Goal: Information Seeking & Learning: Learn about a topic

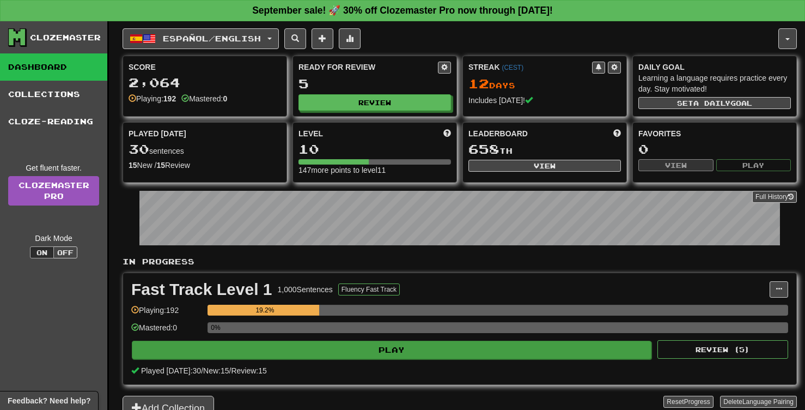
scroll to position [32, 0]
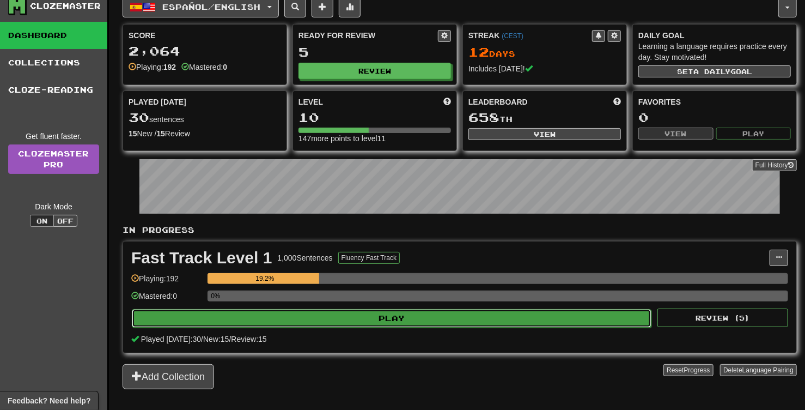
click at [404, 317] on button "Play" at bounding box center [392, 318] width 520 height 19
select select "**"
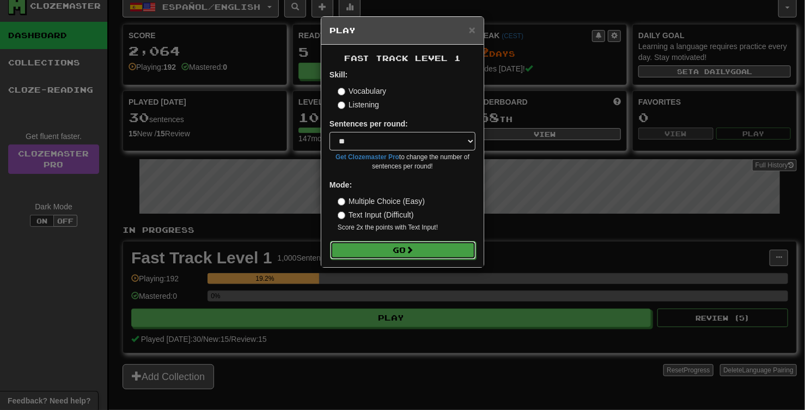
click at [413, 248] on span at bounding box center [410, 250] width 8 height 8
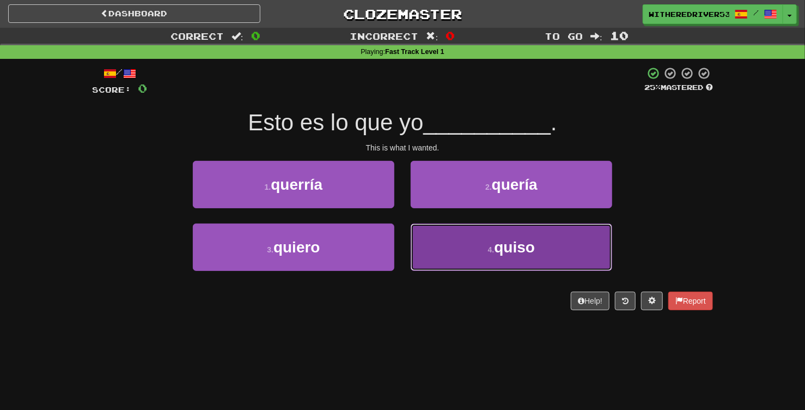
click at [510, 247] on span "quiso" at bounding box center [514, 247] width 41 height 17
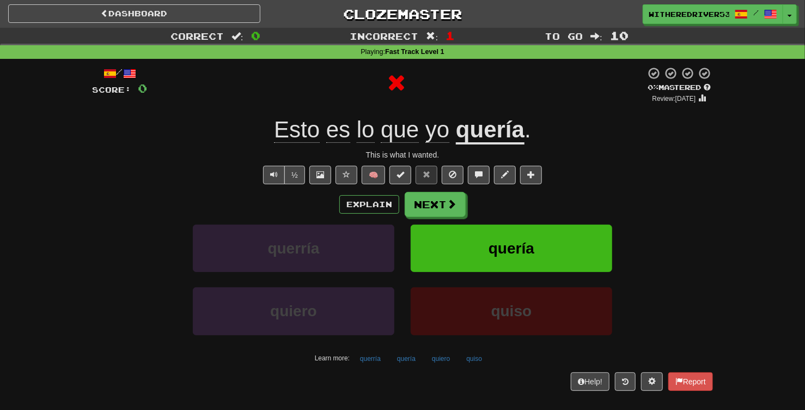
click at [483, 133] on u "quería" at bounding box center [490, 131] width 69 height 28
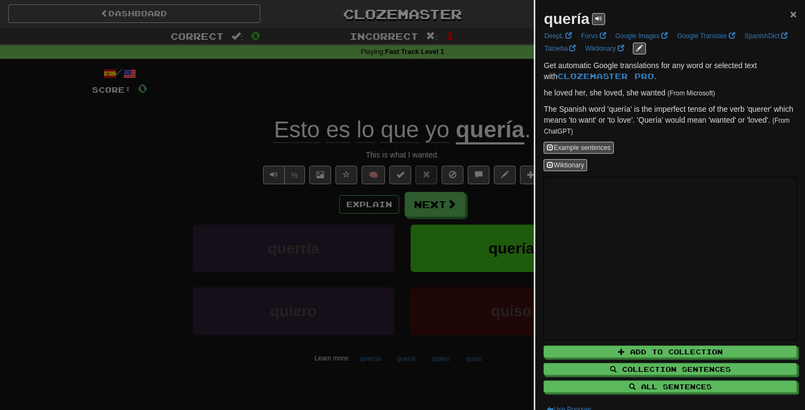
click at [792, 15] on span "×" at bounding box center [793, 14] width 7 height 13
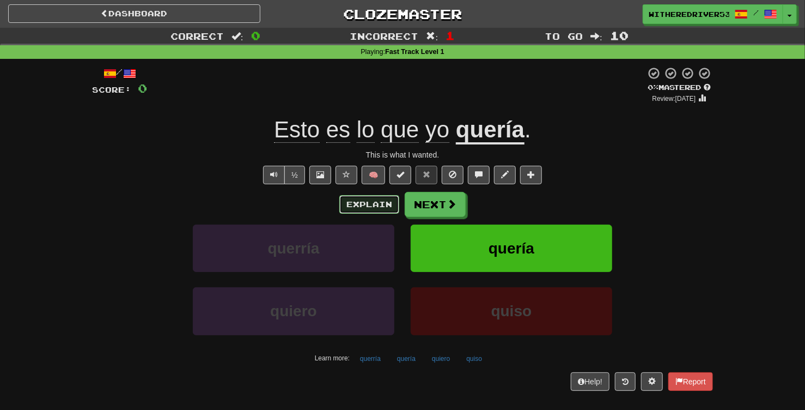
click at [380, 202] on button "Explain" at bounding box center [369, 204] width 60 height 19
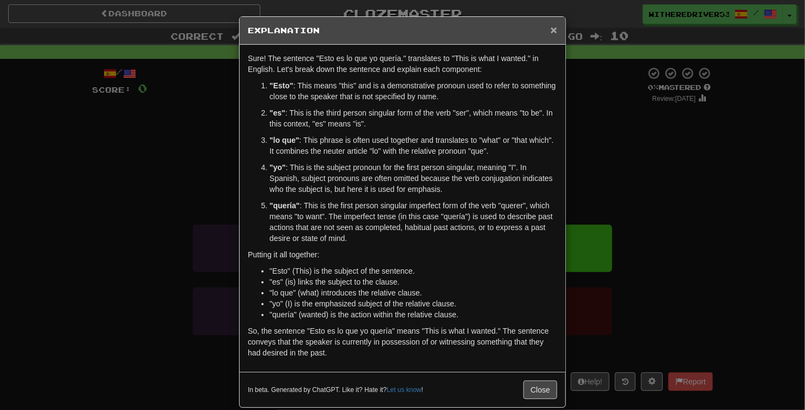
click at [552, 32] on span "×" at bounding box center [554, 29] width 7 height 13
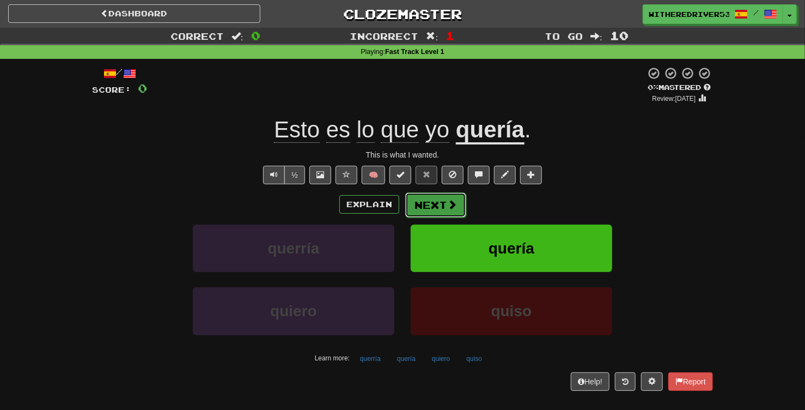
click at [435, 205] on button "Next" at bounding box center [435, 204] width 61 height 25
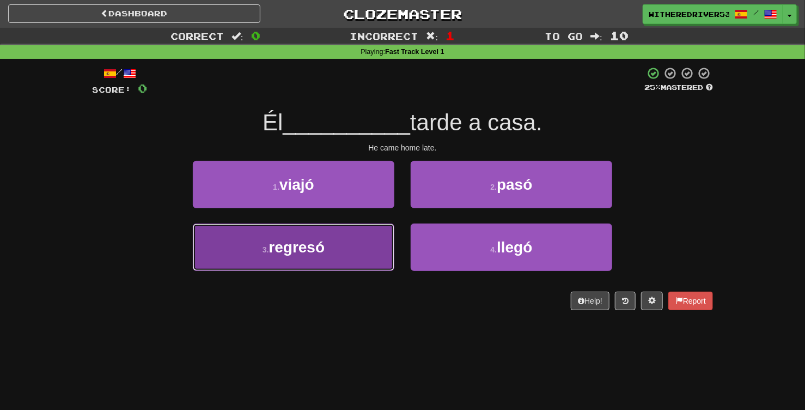
click at [337, 247] on button "3 . regresó" at bounding box center [293, 246] width 201 height 47
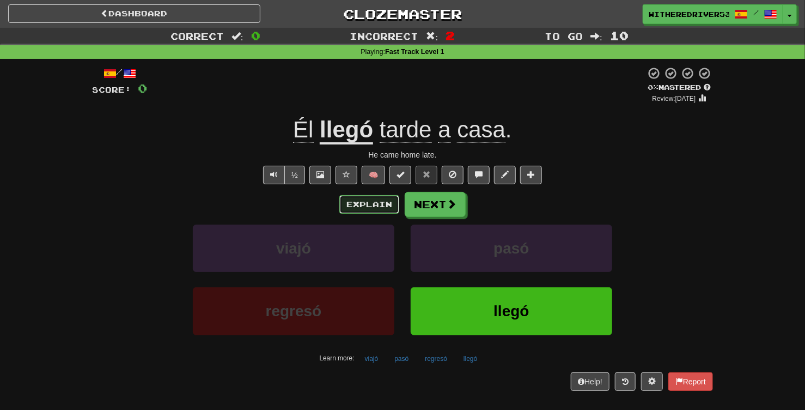
click at [376, 202] on button "Explain" at bounding box center [369, 204] width 60 height 19
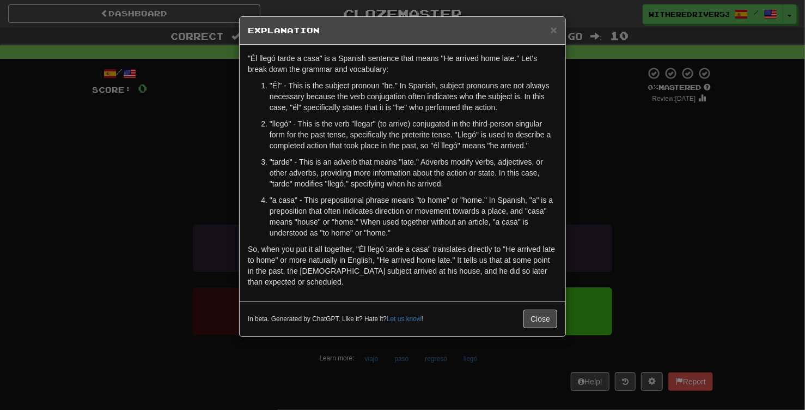
click at [644, 155] on div "× Explanation "Él llegó tarde a casa" is a Spanish sentence that means "He arri…" at bounding box center [402, 205] width 805 height 410
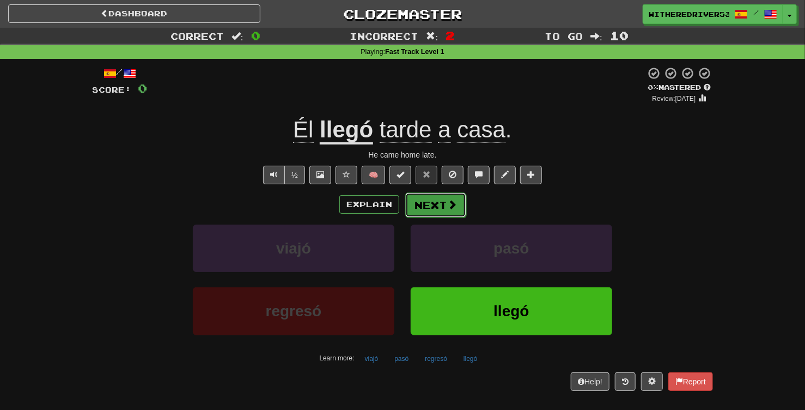
click at [444, 208] on button "Next" at bounding box center [435, 204] width 61 height 25
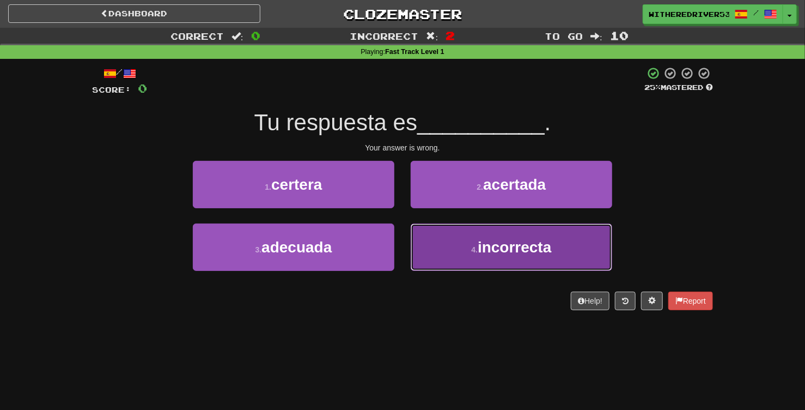
click at [491, 252] on span "incorrecta" at bounding box center [515, 247] width 74 height 17
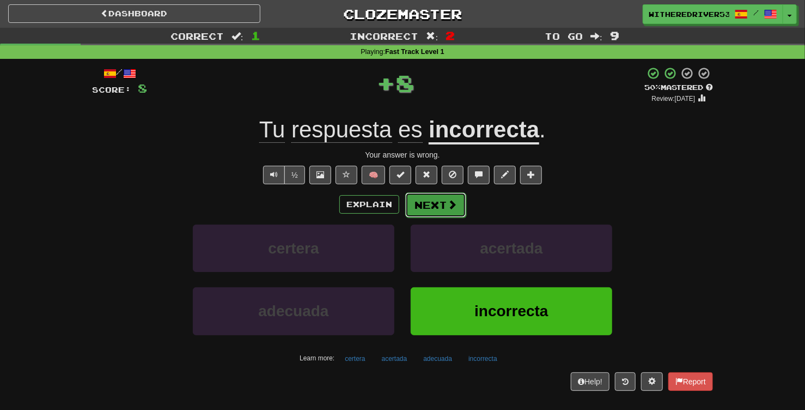
click at [445, 205] on button "Next" at bounding box center [435, 204] width 61 height 25
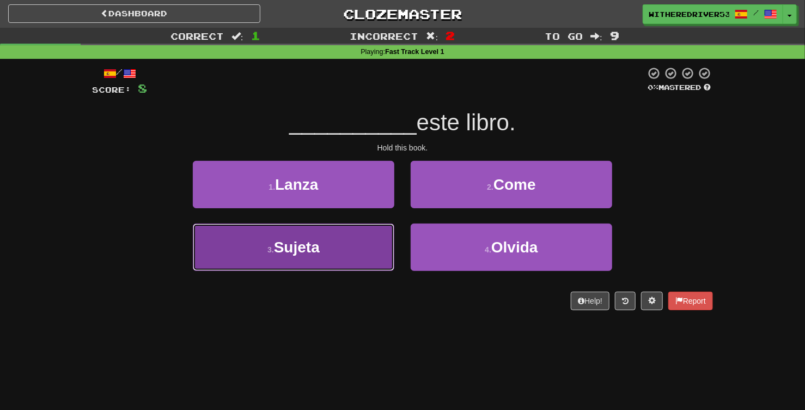
click at [332, 250] on button "3 . Sujeta" at bounding box center [293, 246] width 201 height 47
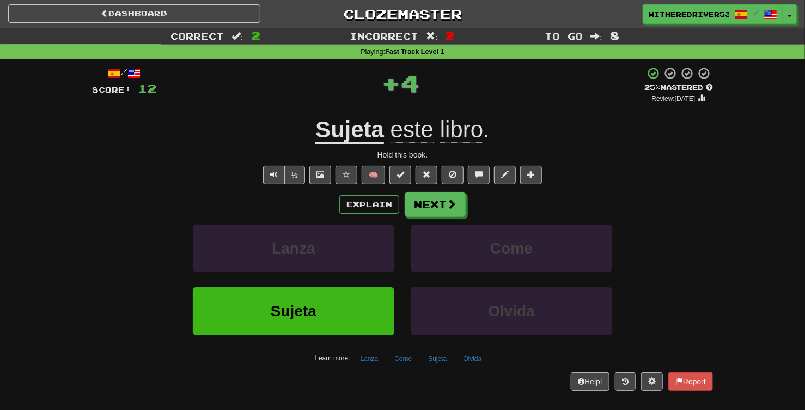
click at [358, 136] on u "Sujeta" at bounding box center [349, 131] width 69 height 28
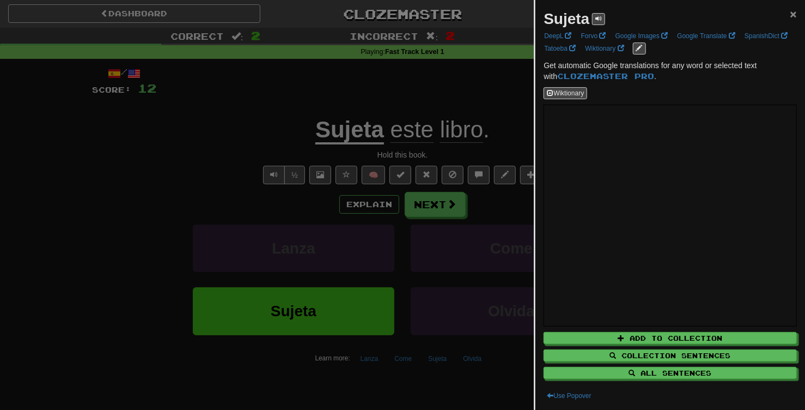
click at [793, 17] on span "×" at bounding box center [793, 14] width 7 height 13
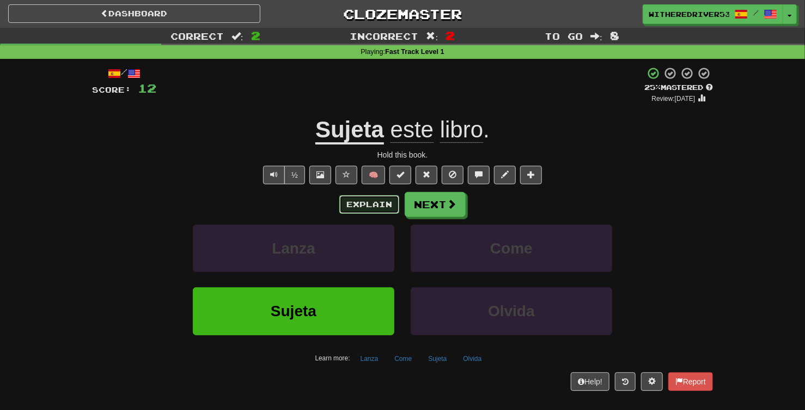
click at [363, 210] on button "Explain" at bounding box center [369, 204] width 60 height 19
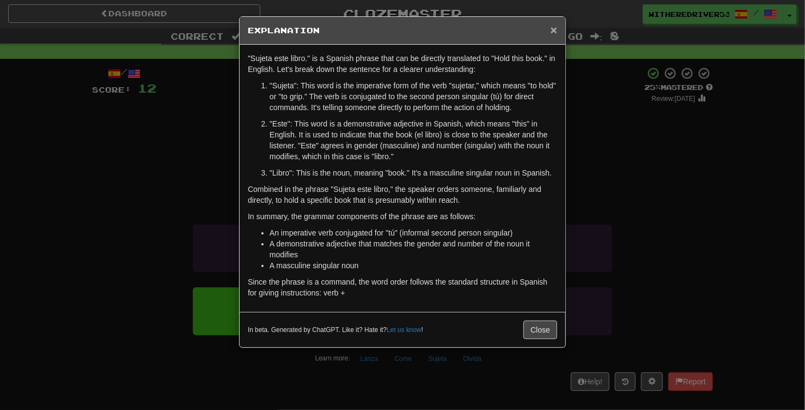
click at [555, 29] on span "×" at bounding box center [554, 29] width 7 height 13
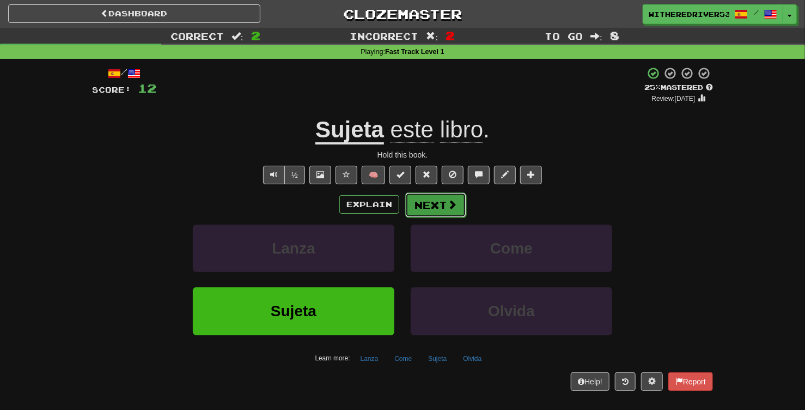
click at [435, 201] on button "Next" at bounding box center [435, 204] width 61 height 25
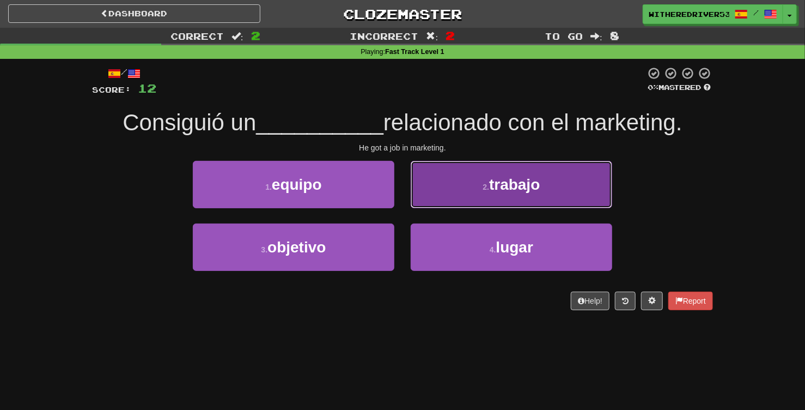
click at [497, 185] on span "trabajo" at bounding box center [514, 184] width 51 height 17
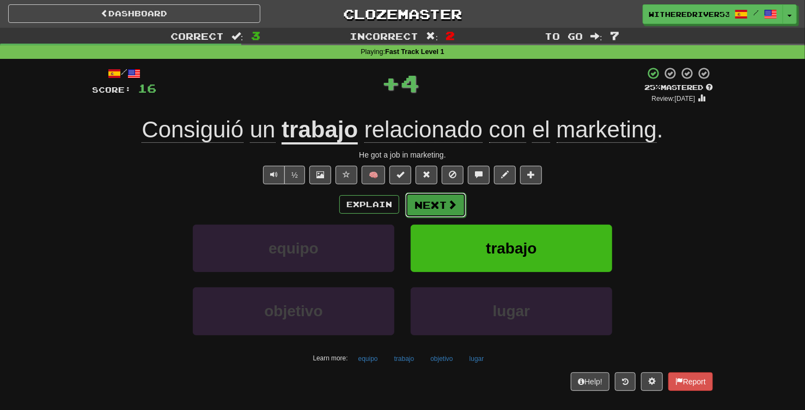
click at [429, 206] on button "Next" at bounding box center [435, 204] width 61 height 25
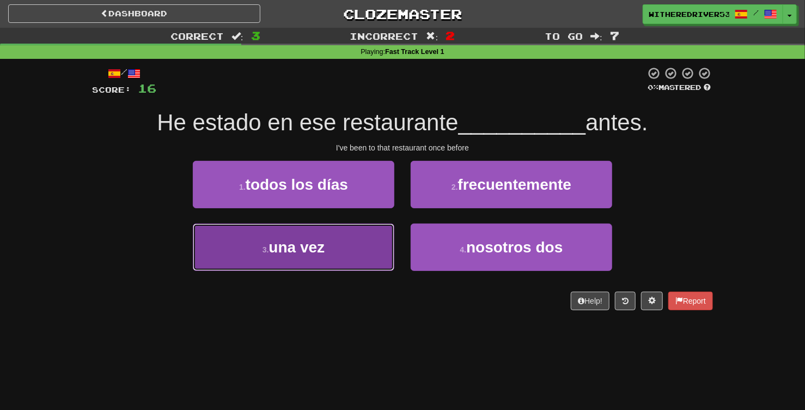
click at [343, 247] on button "3 . una vez" at bounding box center [293, 246] width 201 height 47
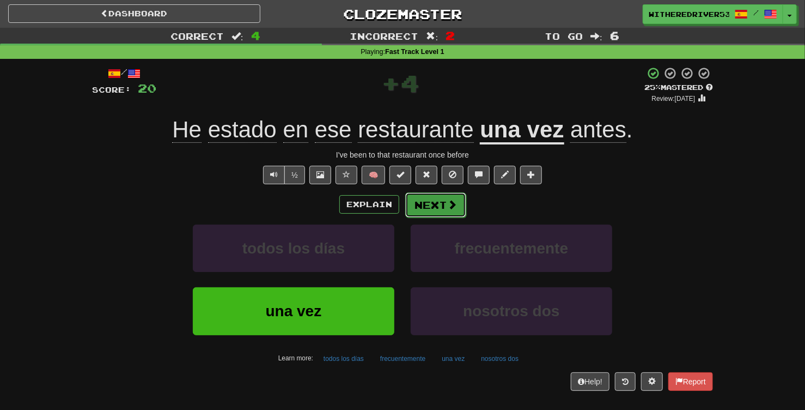
click at [441, 204] on button "Next" at bounding box center [435, 204] width 61 height 25
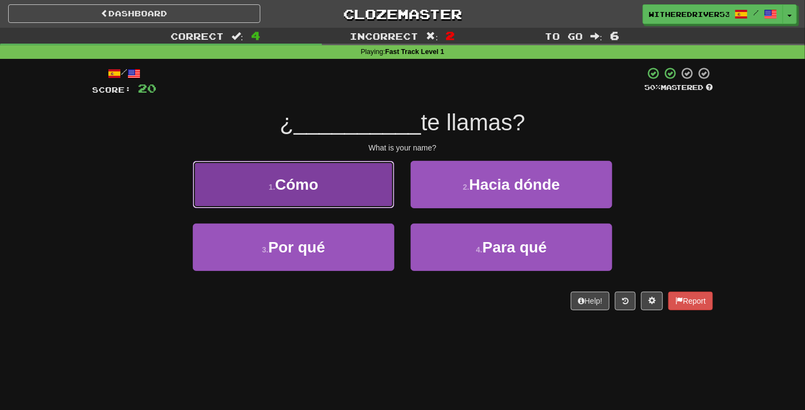
click at [367, 199] on button "1 . Cómo" at bounding box center [293, 184] width 201 height 47
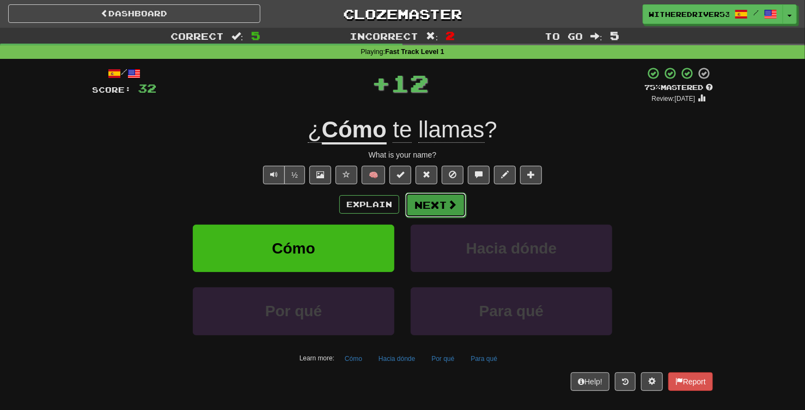
click at [444, 207] on button "Next" at bounding box center [435, 204] width 61 height 25
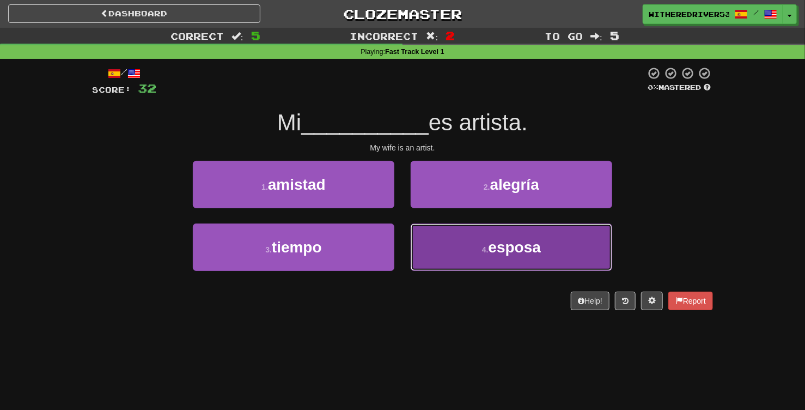
click at [481, 239] on button "4 . esposa" at bounding box center [511, 246] width 201 height 47
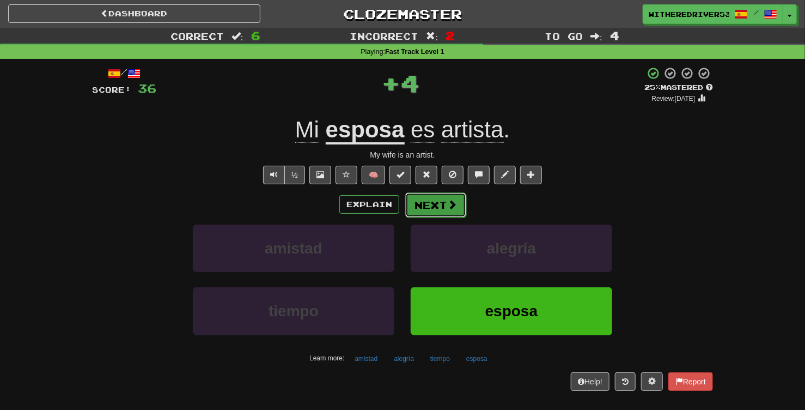
click at [439, 207] on button "Next" at bounding box center [435, 204] width 61 height 25
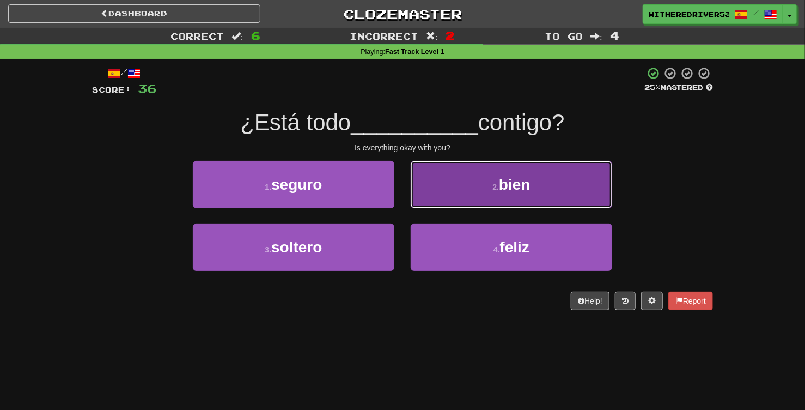
click at [491, 194] on button "2 . bien" at bounding box center [511, 184] width 201 height 47
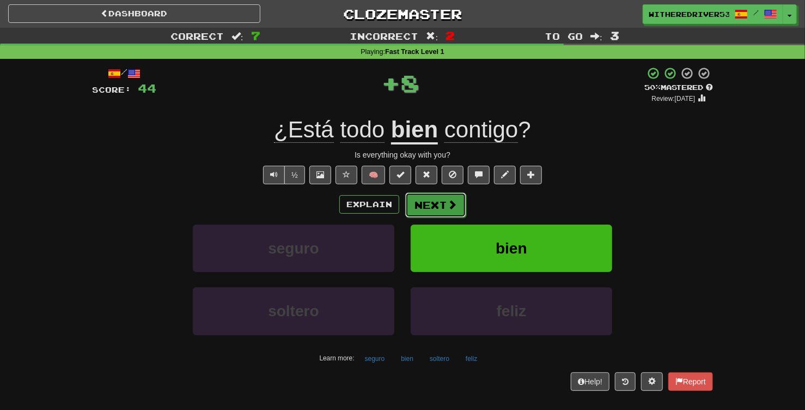
click at [437, 204] on button "Next" at bounding box center [435, 204] width 61 height 25
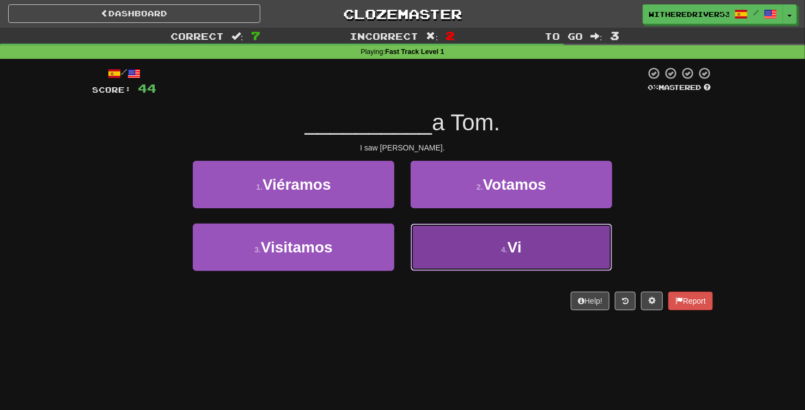
click at [491, 239] on button "4 . Vi" at bounding box center [511, 246] width 201 height 47
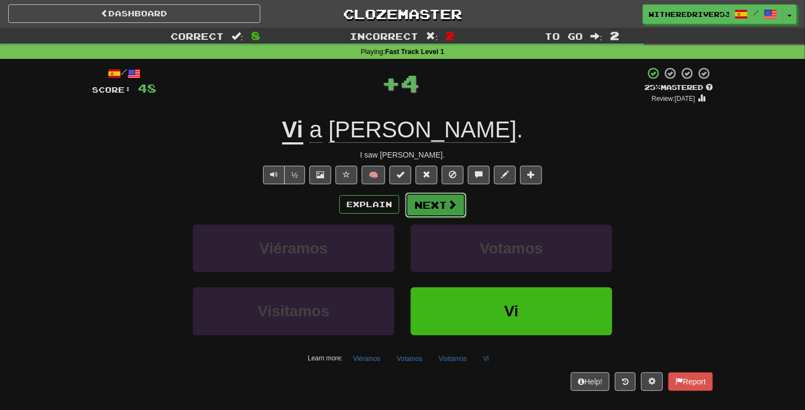
click at [432, 204] on button "Next" at bounding box center [435, 204] width 61 height 25
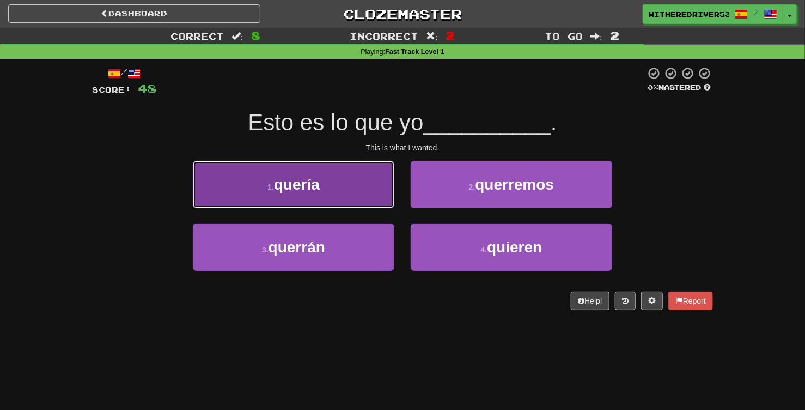
click at [352, 191] on button "1 . quería" at bounding box center [293, 184] width 201 height 47
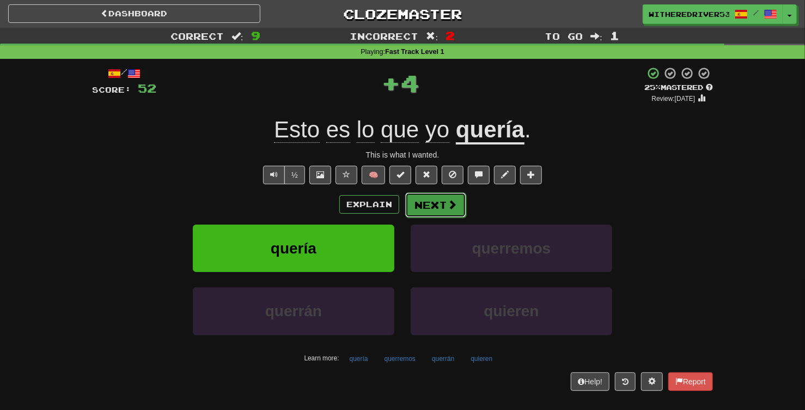
click at [439, 211] on button "Next" at bounding box center [435, 204] width 61 height 25
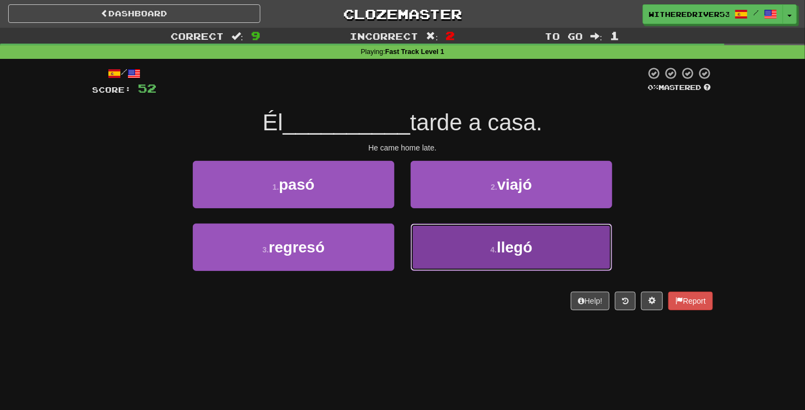
click at [480, 242] on button "4 . llegó" at bounding box center [511, 246] width 201 height 47
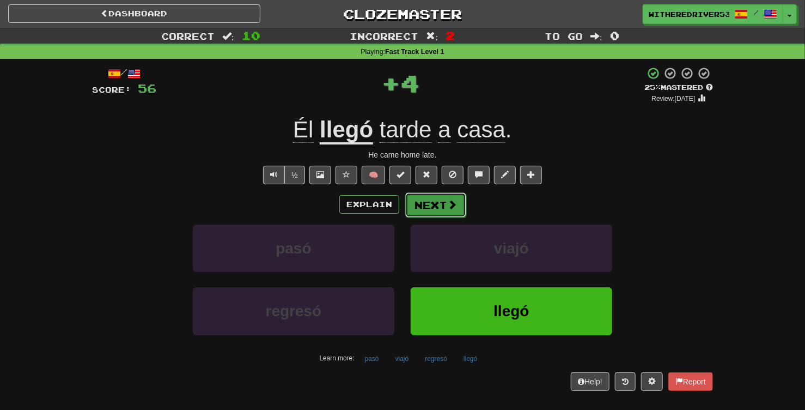
click at [436, 206] on button "Next" at bounding box center [435, 204] width 61 height 25
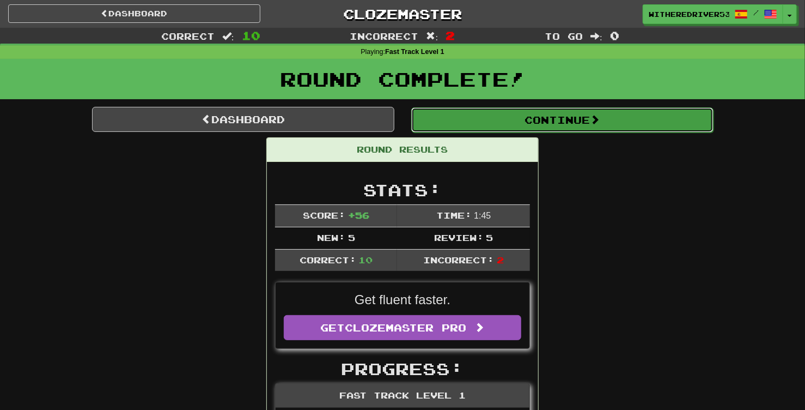
click at [521, 119] on button "Continue" at bounding box center [562, 119] width 302 height 25
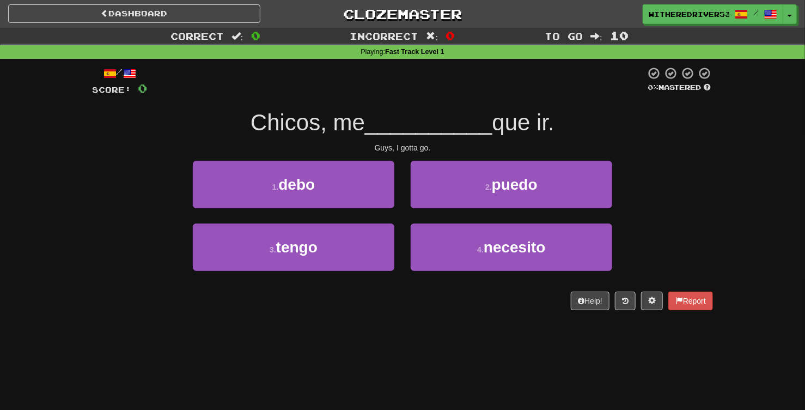
click at [201, 117] on div "Chicos, me __________ que ir." at bounding box center [402, 123] width 621 height 30
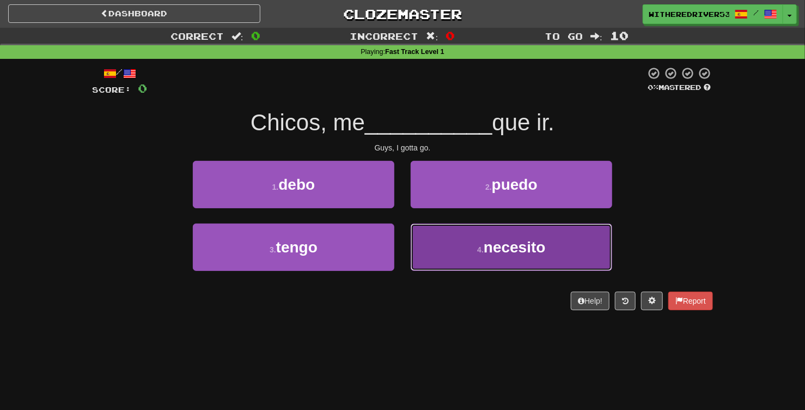
click at [491, 246] on span "necesito" at bounding box center [515, 247] width 62 height 17
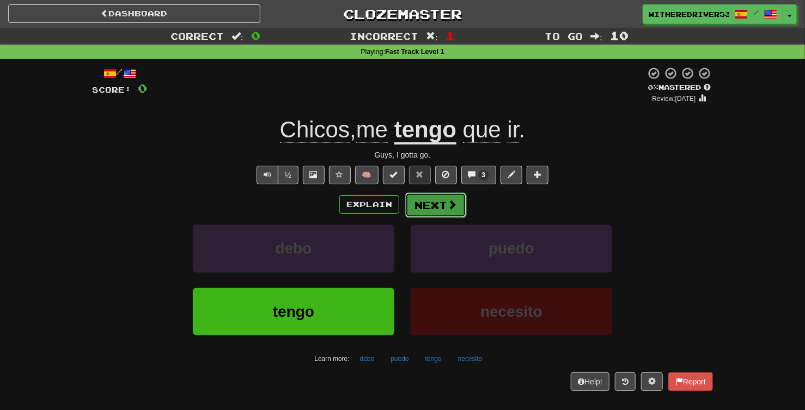
click at [431, 204] on button "Next" at bounding box center [435, 204] width 61 height 25
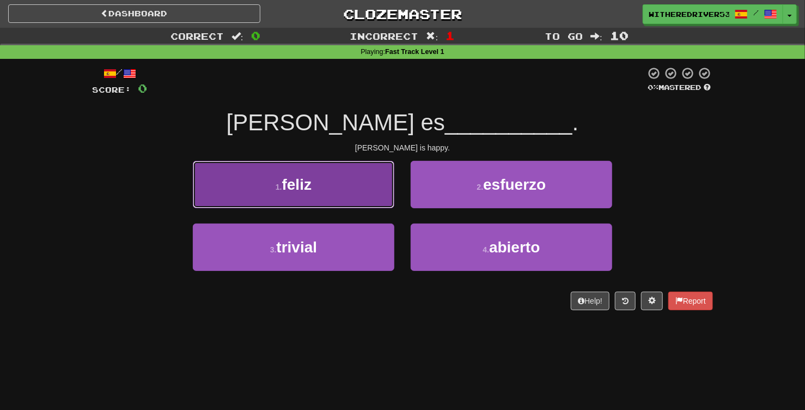
click at [340, 181] on button "1 . feliz" at bounding box center [293, 184] width 201 height 47
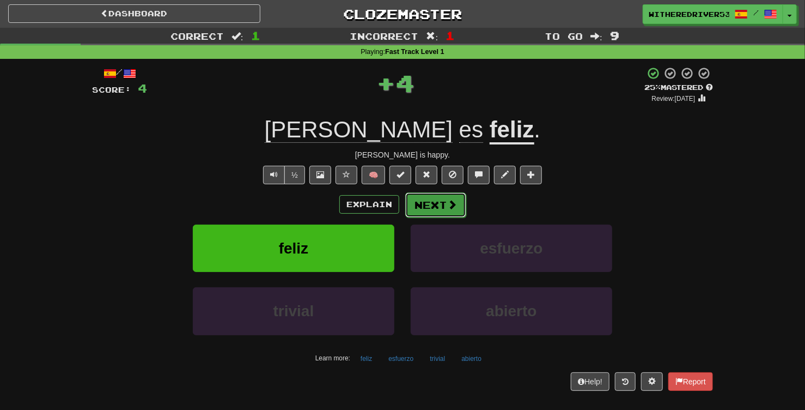
click at [435, 211] on button "Next" at bounding box center [435, 204] width 61 height 25
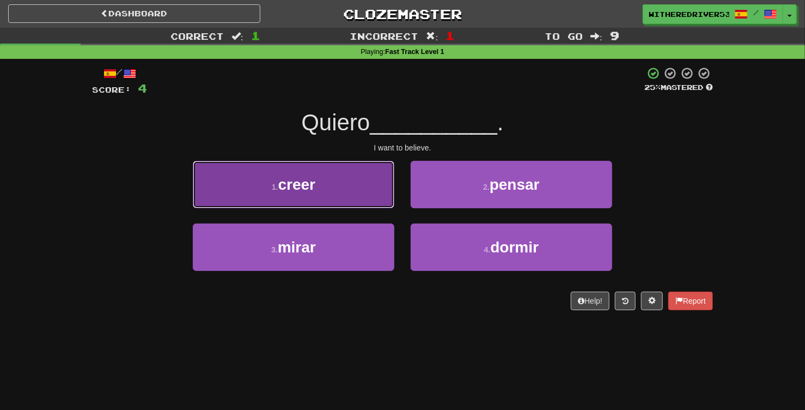
click at [343, 180] on button "1 . creer" at bounding box center [293, 184] width 201 height 47
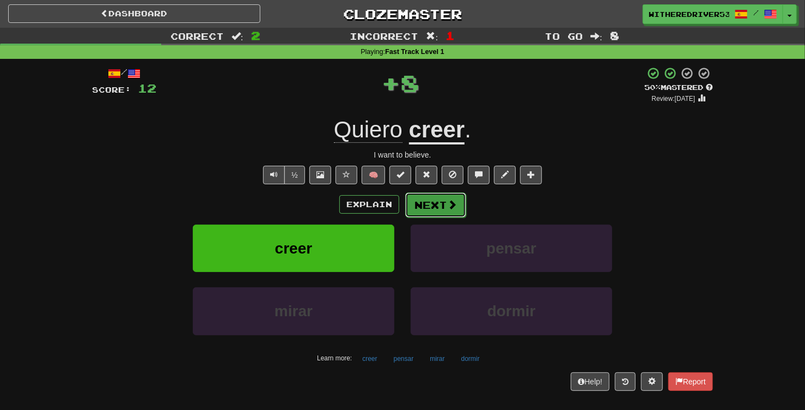
click at [433, 206] on button "Next" at bounding box center [435, 204] width 61 height 25
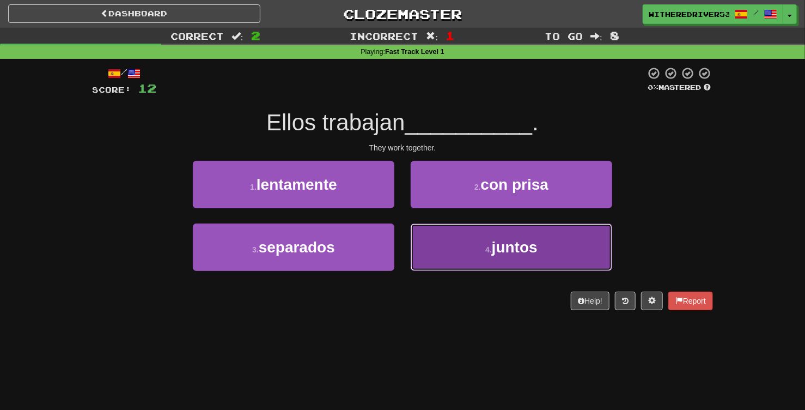
click at [507, 253] on span "juntos" at bounding box center [515, 247] width 46 height 17
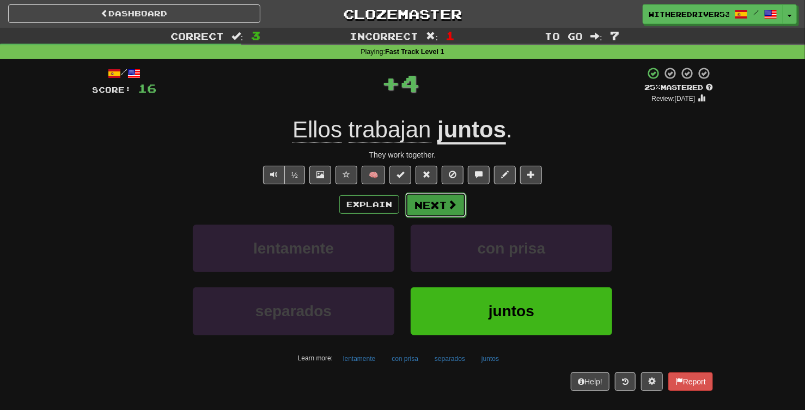
click at [435, 200] on button "Next" at bounding box center [435, 204] width 61 height 25
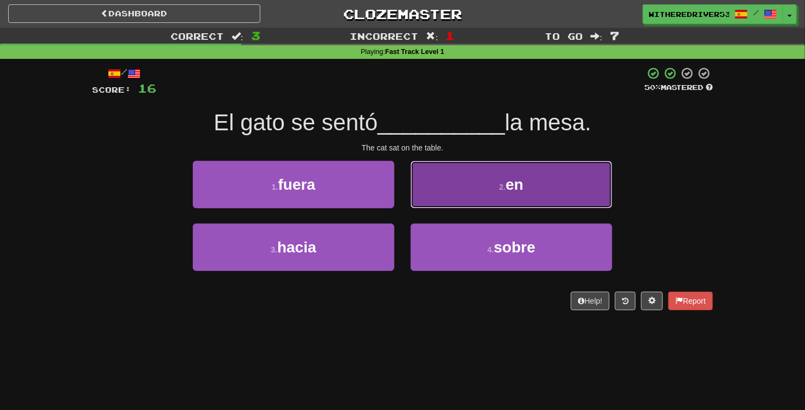
click at [502, 197] on button "2 . en" at bounding box center [511, 184] width 201 height 47
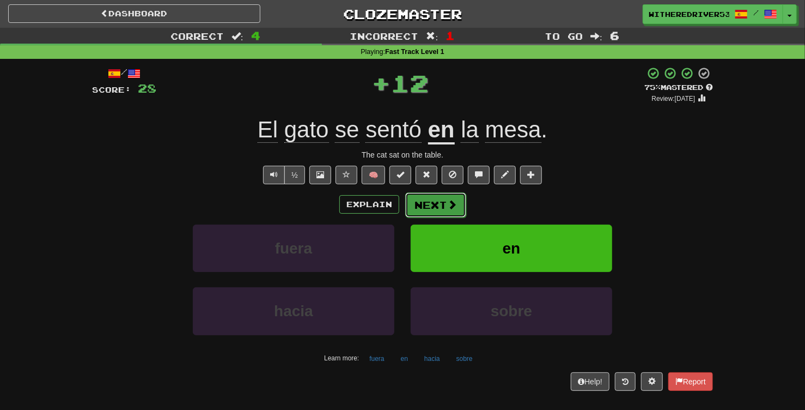
click at [440, 197] on button "Next" at bounding box center [435, 204] width 61 height 25
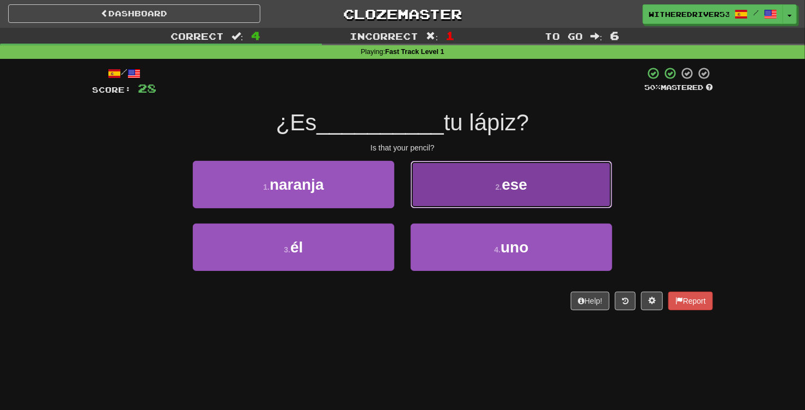
click at [475, 184] on button "2 . ese" at bounding box center [511, 184] width 201 height 47
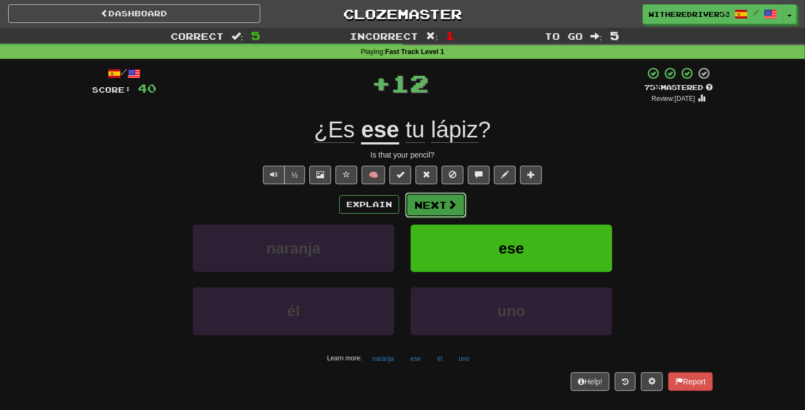
click at [445, 209] on button "Next" at bounding box center [435, 204] width 61 height 25
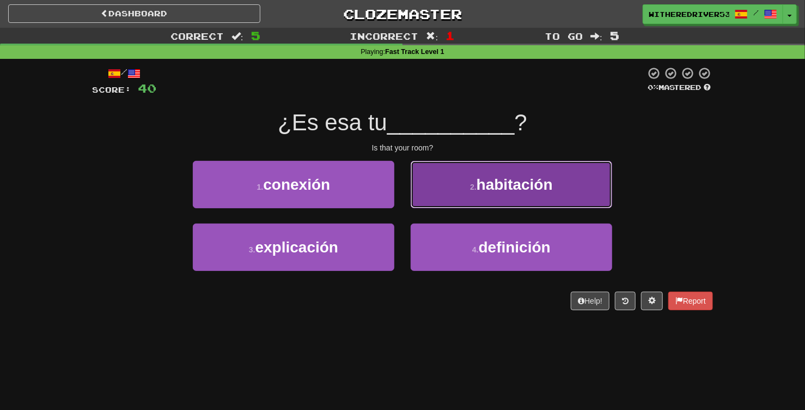
click at [463, 186] on button "2 . habitación" at bounding box center [511, 184] width 201 height 47
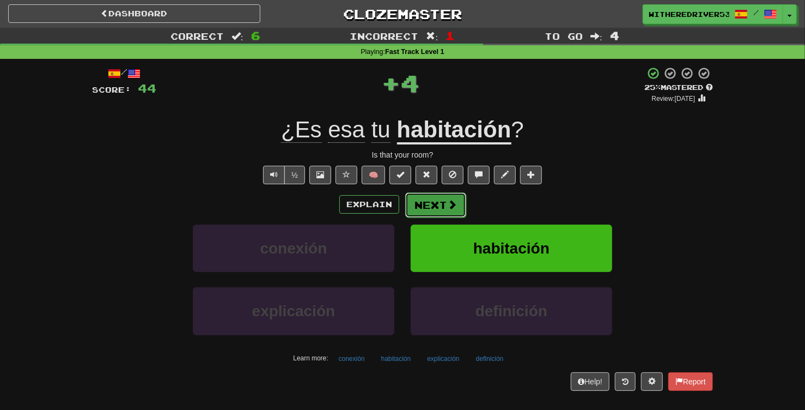
click at [432, 201] on button "Next" at bounding box center [435, 204] width 61 height 25
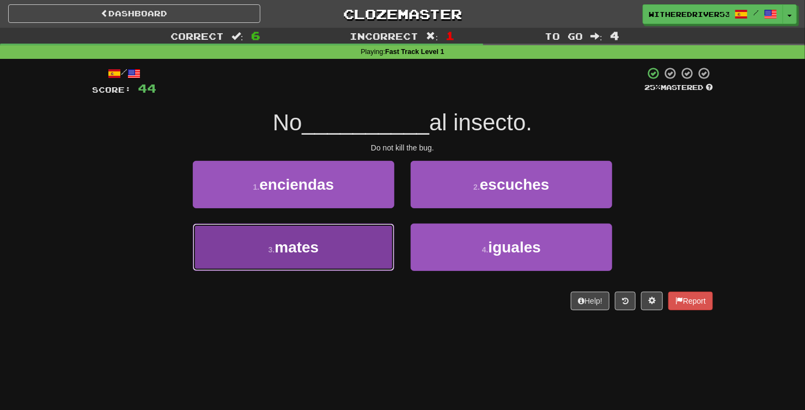
click at [341, 243] on button "3 . mates" at bounding box center [293, 246] width 201 height 47
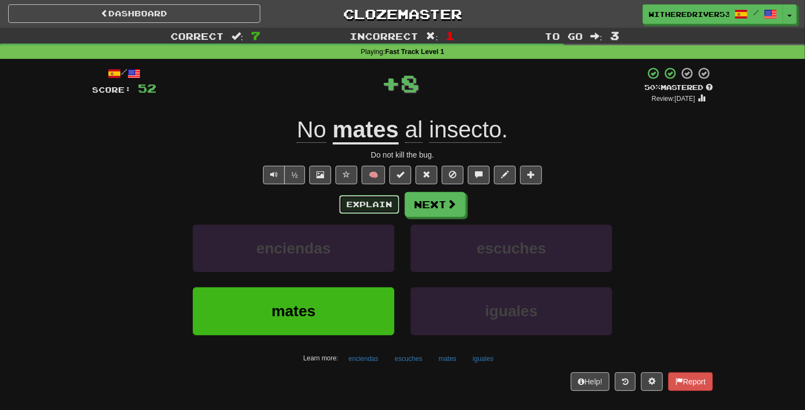
click at [370, 203] on button "Explain" at bounding box center [369, 204] width 60 height 19
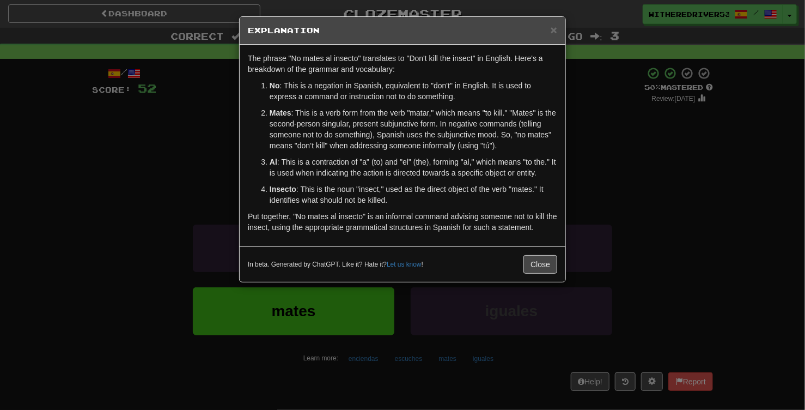
click at [650, 132] on div "× Explanation The phrase "No mates al insecto" translates to "Don't kill the in…" at bounding box center [402, 205] width 805 height 410
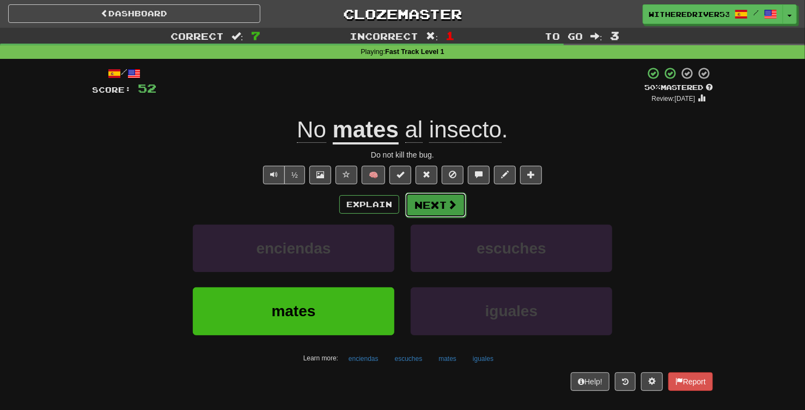
click at [435, 209] on button "Next" at bounding box center [435, 204] width 61 height 25
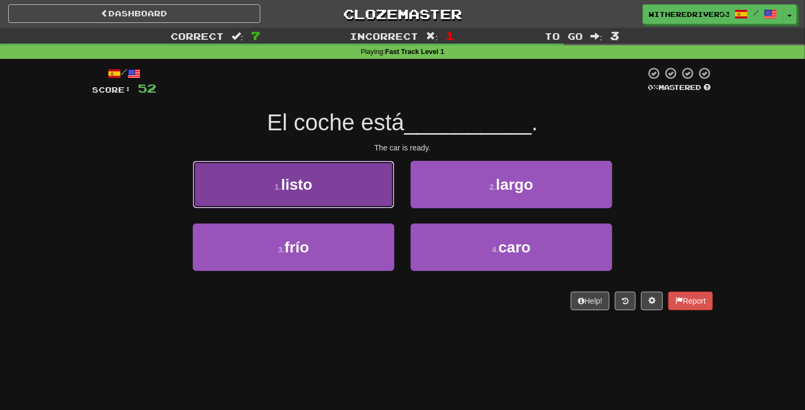
click at [315, 188] on button "1 . listo" at bounding box center [293, 184] width 201 height 47
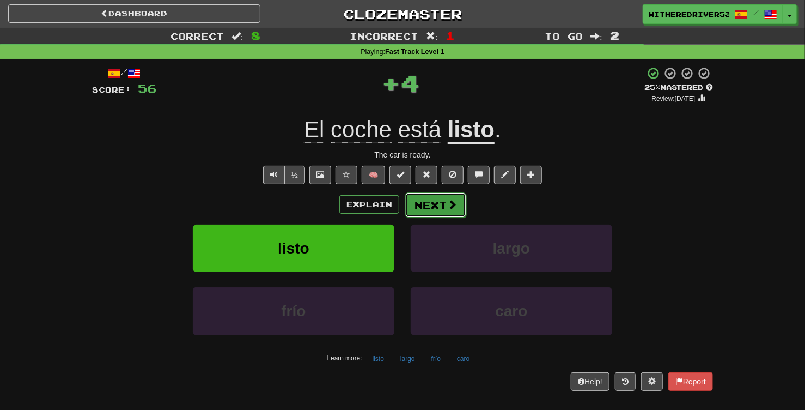
click at [435, 203] on button "Next" at bounding box center [435, 204] width 61 height 25
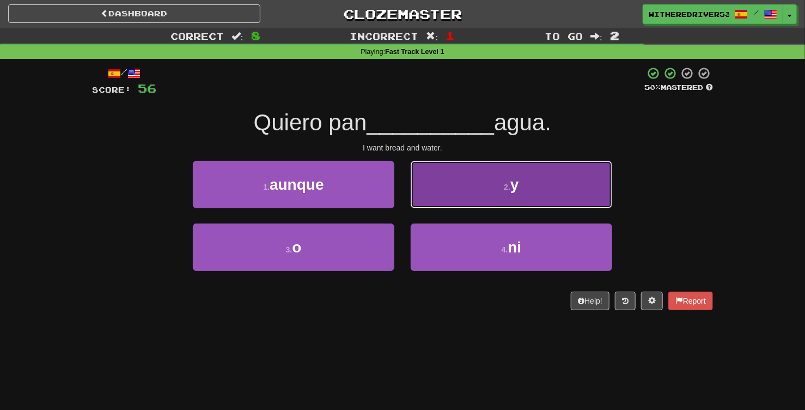
click at [498, 188] on button "2 . y" at bounding box center [511, 184] width 201 height 47
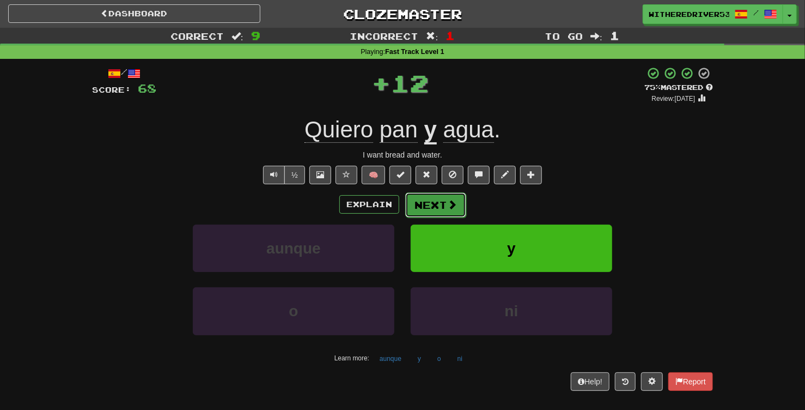
click at [438, 207] on button "Next" at bounding box center [435, 204] width 61 height 25
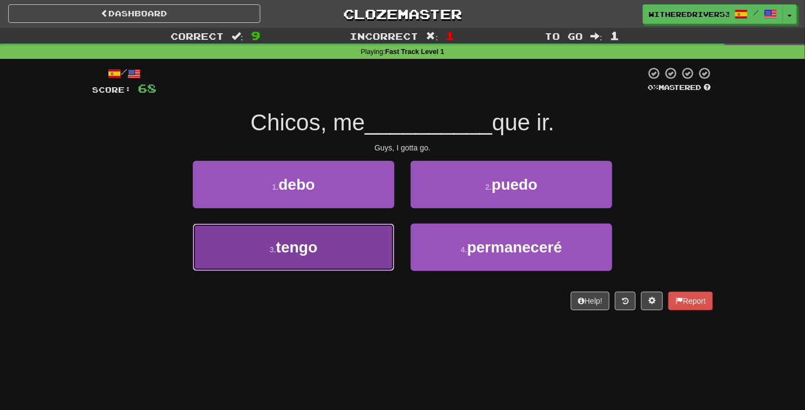
click at [361, 242] on button "3 . tengo" at bounding box center [293, 246] width 201 height 47
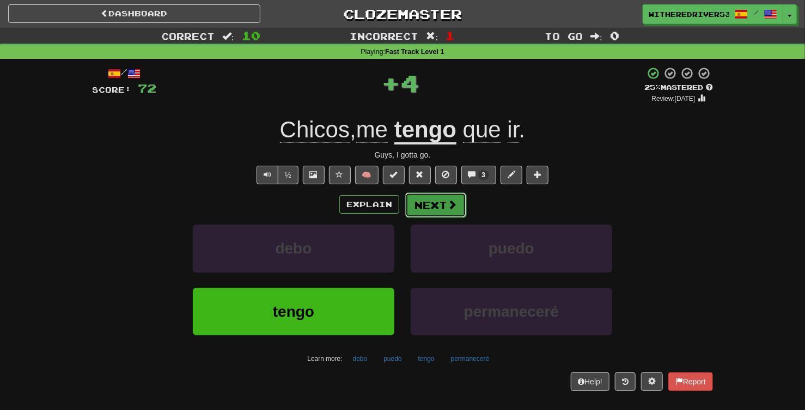
click at [437, 209] on button "Next" at bounding box center [435, 204] width 61 height 25
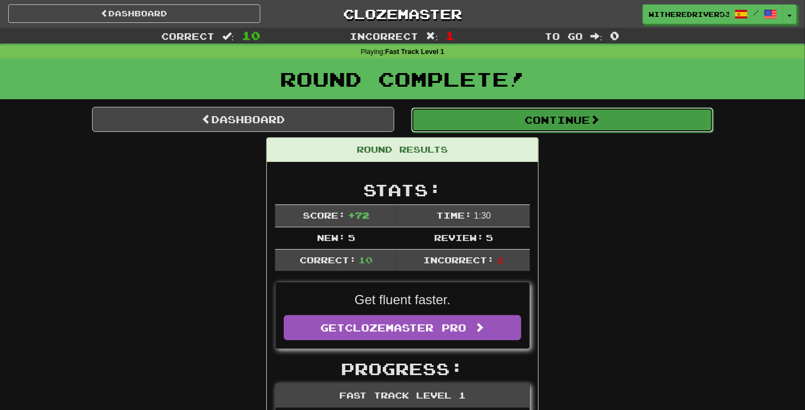
click at [563, 123] on button "Continue" at bounding box center [562, 119] width 302 height 25
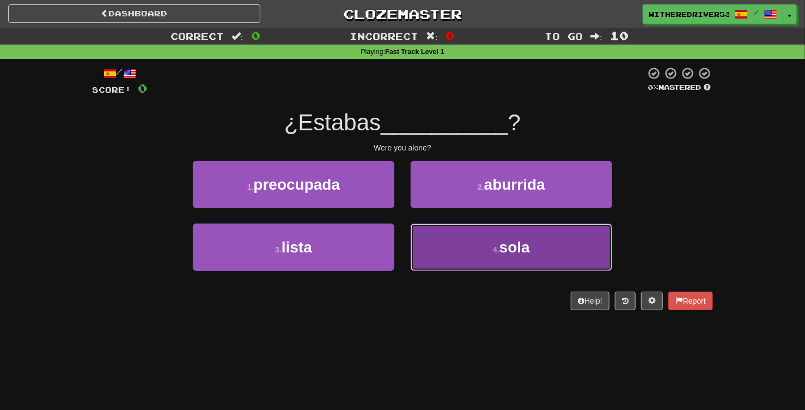
click at [510, 235] on button "4 . sola" at bounding box center [511, 246] width 201 height 47
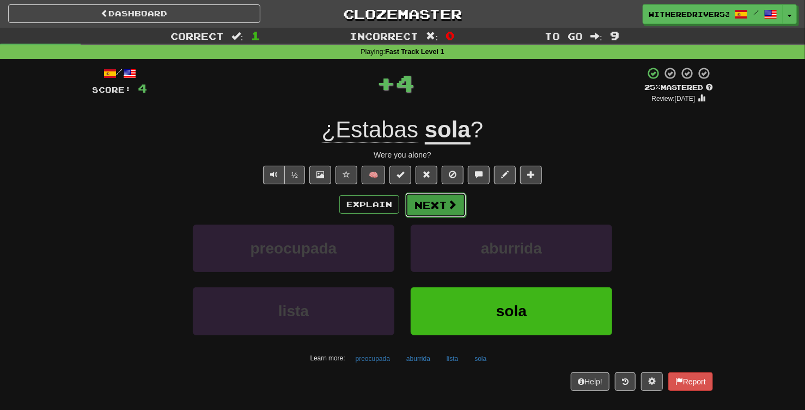
click at [442, 206] on button "Next" at bounding box center [435, 204] width 61 height 25
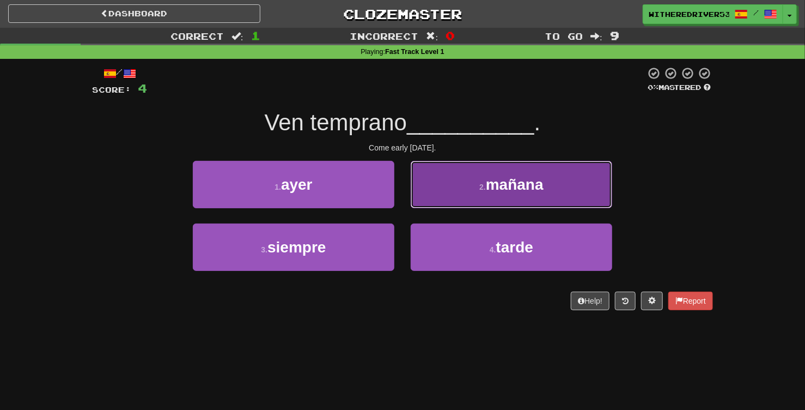
click at [478, 186] on button "2 . mañana" at bounding box center [511, 184] width 201 height 47
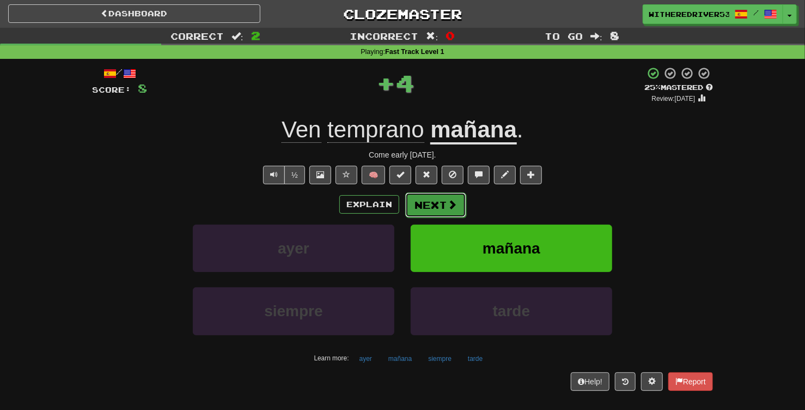
click at [444, 206] on button "Next" at bounding box center [435, 204] width 61 height 25
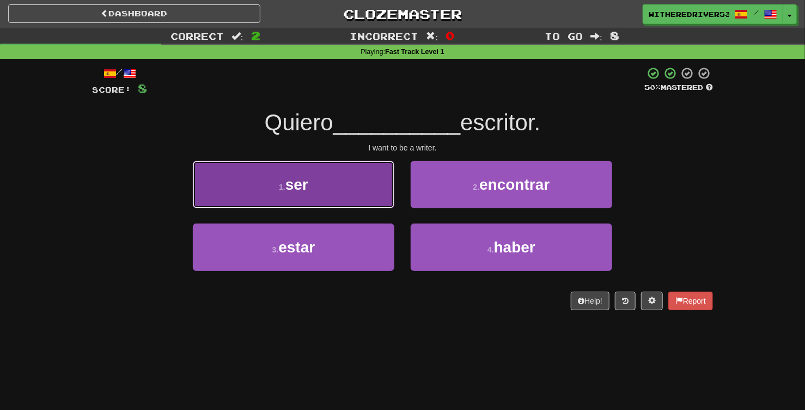
click at [338, 186] on button "1 . ser" at bounding box center [293, 184] width 201 height 47
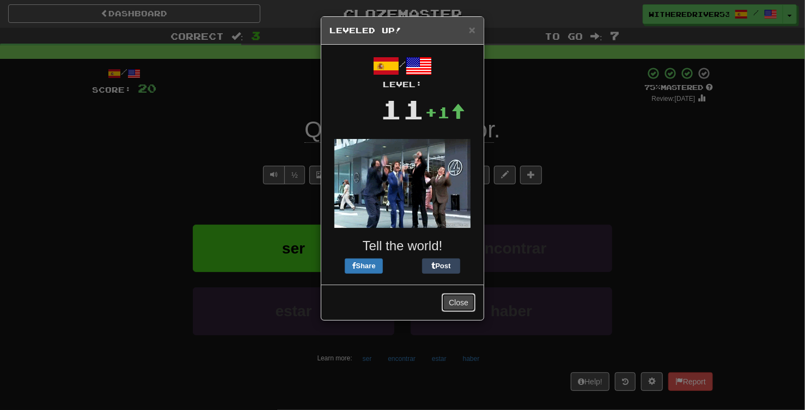
click at [462, 302] on button "Close" at bounding box center [459, 302] width 34 height 19
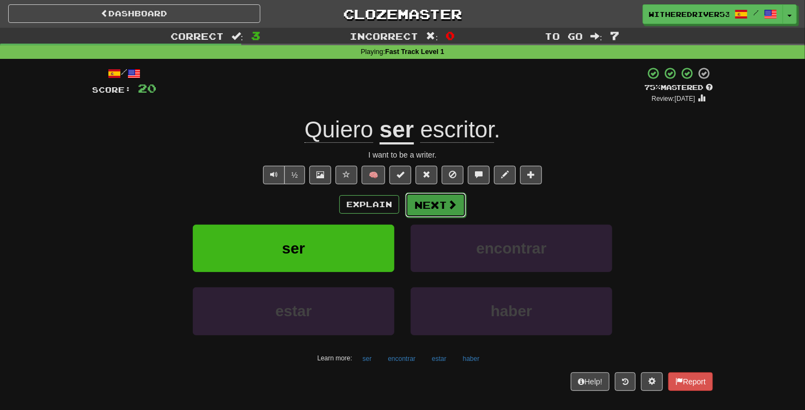
click at [432, 202] on button "Next" at bounding box center [435, 204] width 61 height 25
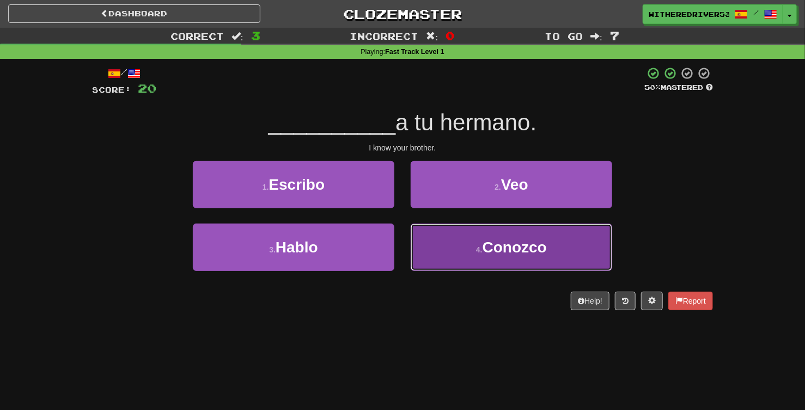
click at [472, 242] on button "4 . Conozco" at bounding box center [511, 246] width 201 height 47
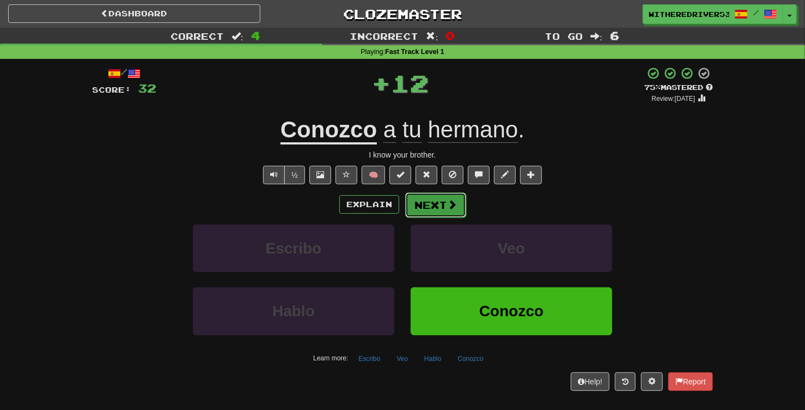
click at [438, 206] on button "Next" at bounding box center [435, 204] width 61 height 25
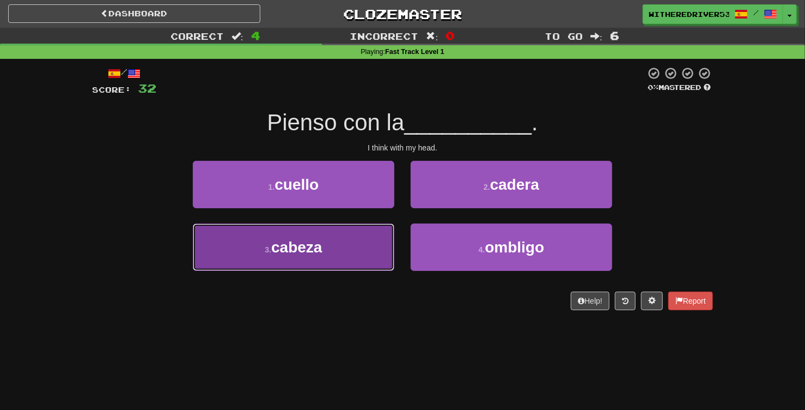
click at [326, 238] on button "3 . cabeza" at bounding box center [293, 246] width 201 height 47
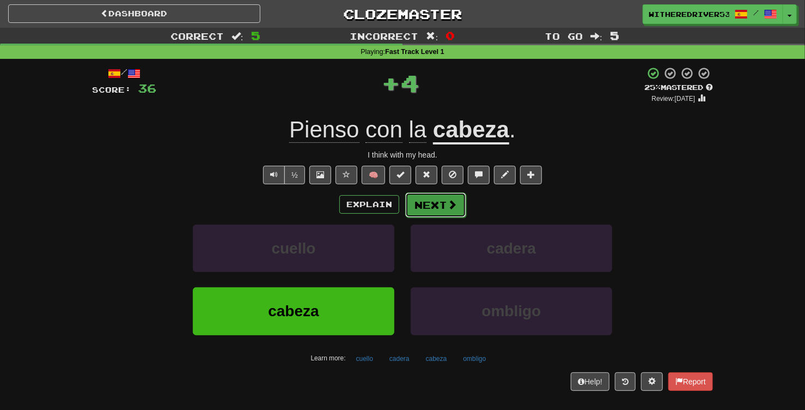
click at [439, 207] on button "Next" at bounding box center [435, 204] width 61 height 25
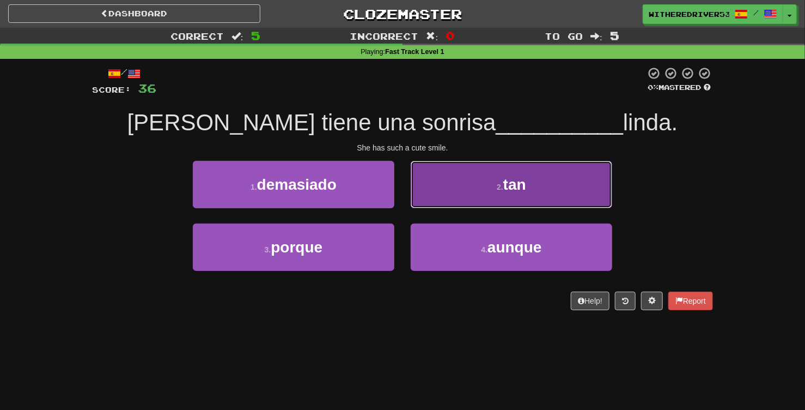
click at [498, 198] on button "2 . tan" at bounding box center [511, 184] width 201 height 47
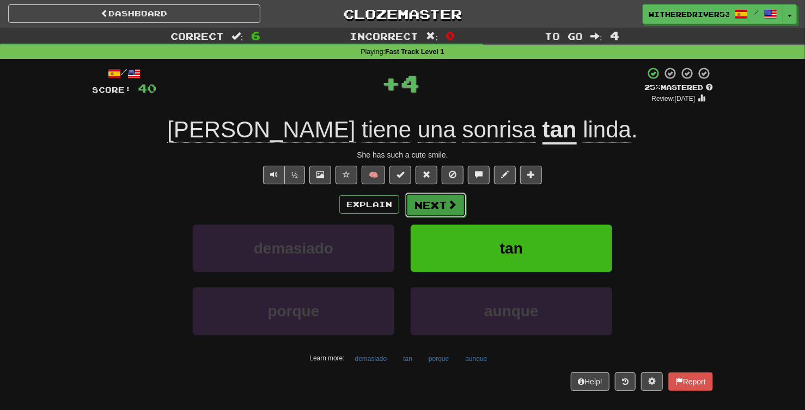
click at [445, 208] on button "Next" at bounding box center [435, 204] width 61 height 25
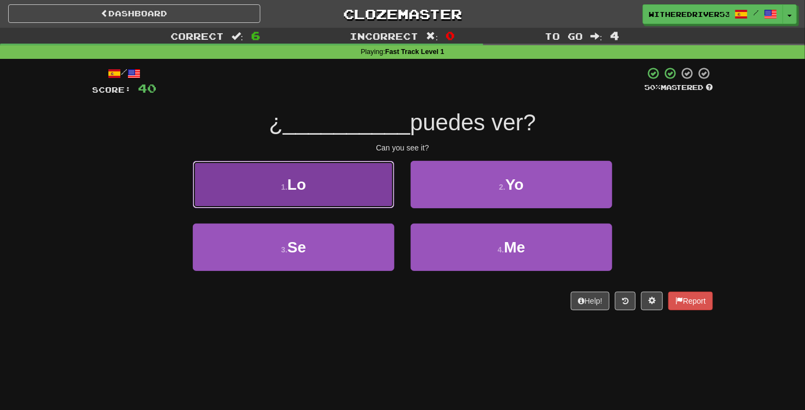
click at [334, 179] on button "1 . Lo" at bounding box center [293, 184] width 201 height 47
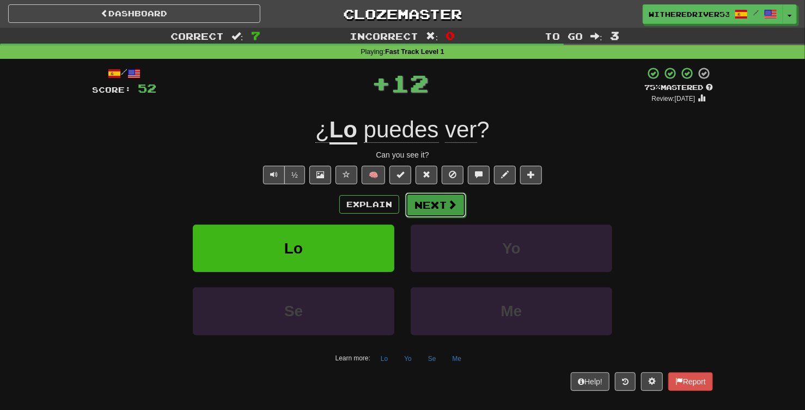
click at [441, 207] on button "Next" at bounding box center [435, 204] width 61 height 25
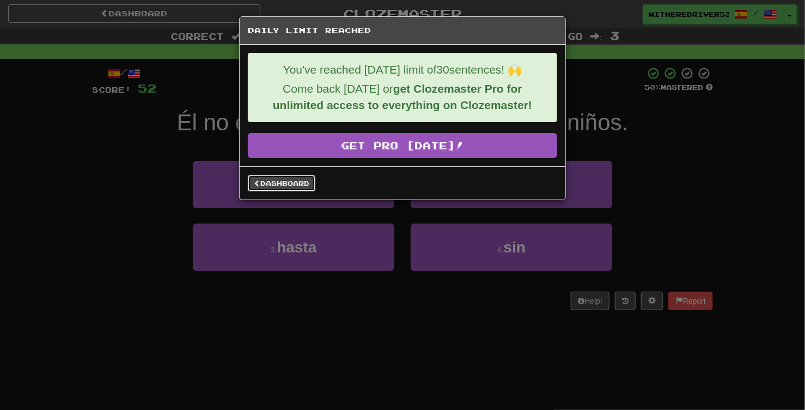
click at [288, 182] on link "Dashboard" at bounding box center [282, 183] width 68 height 16
